Goal: Find contact information: Find contact information

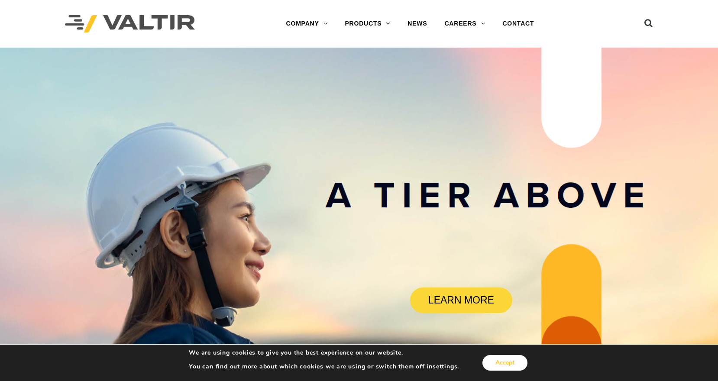
click at [514, 363] on button "Accept" at bounding box center [504, 363] width 45 height 16
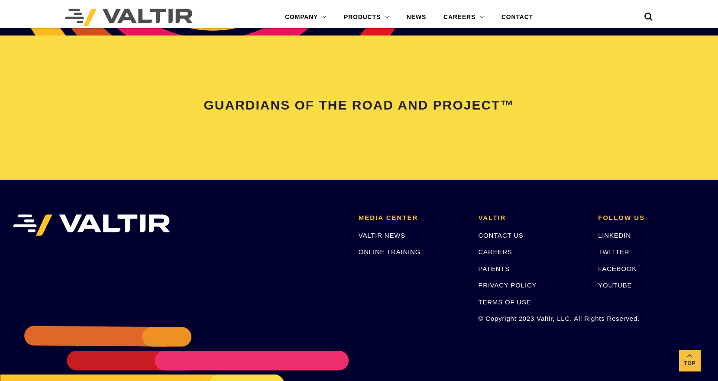
scroll to position [1775, 0]
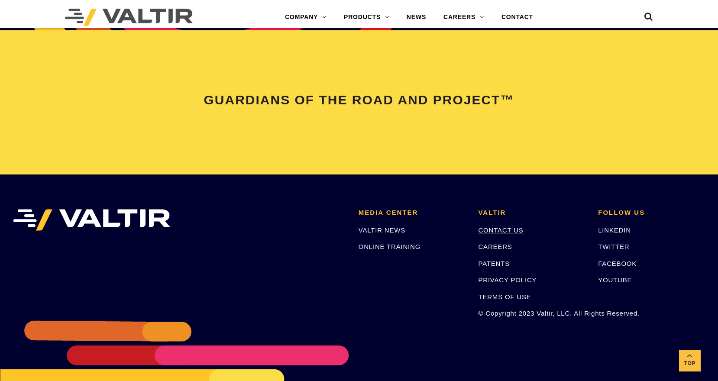
click at [514, 230] on link "CONTACT US" at bounding box center [500, 229] width 45 height 7
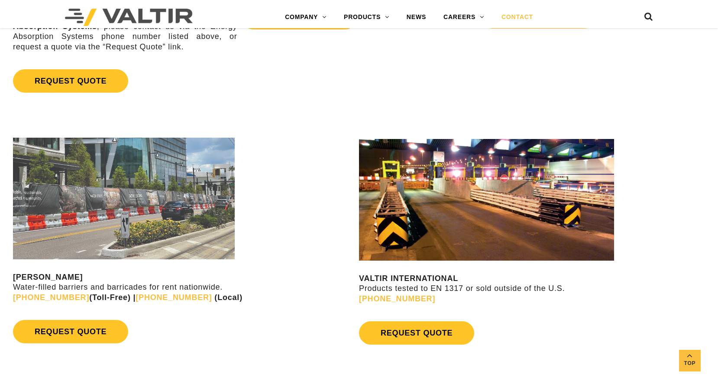
scroll to position [649, 0]
